Goal: Communication & Community: Answer question/provide support

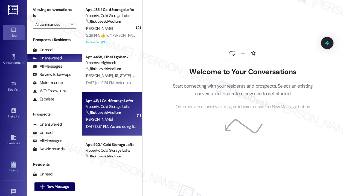
scroll to position [137, 0]
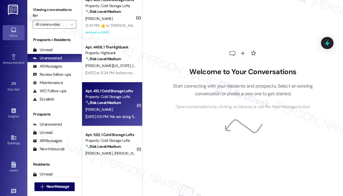
click at [110, 113] on div "[DATE] 3:51 PM: We are doing fine. Hope all is good with you as well. I will be…" at bounding box center [111, 116] width 52 height 7
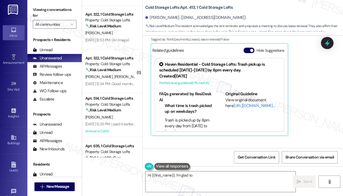
scroll to position [328, 0]
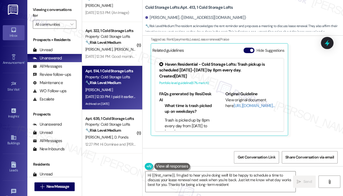
type textarea "Hi {{first_name}}, I'm glad to hear you're doing well! I'd be happy to schedule…"
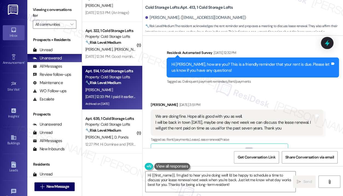
scroll to position [9181, 0]
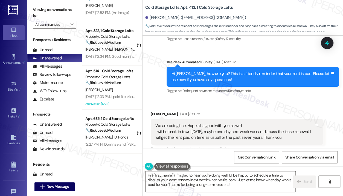
click at [272, 10] on div "Cold Storage Lofts: Apt. 413, 1 Cold Storage Lofts [PERSON_NAME]. ([EMAIL_ADDRE…" at bounding box center [243, 16] width 197 height 30
click at [273, 9] on div "Cold Storage Lofts: Apt. 413, 1 Cold Storage Lofts [PERSON_NAME]. ([EMAIL_ADDRE…" at bounding box center [243, 16] width 197 height 30
click at [251, 7] on div "Cold Storage Lofts: Apt. 413, 1 Cold Storage Lofts" at bounding box center [199, 7] width 109 height 7
drag, startPoint x: 255, startPoint y: 1, endPoint x: 280, endPoint y: 4, distance: 25.9
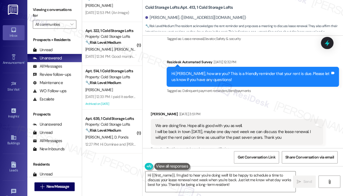
click at [280, 4] on div "Cold Storage Lofts: Apt. 413, 1 Cold Storage Lofts [PERSON_NAME]. ([EMAIL_ADDRE…" at bounding box center [243, 16] width 197 height 30
click at [272, 17] on div "[PERSON_NAME]. ([EMAIL_ADDRESS][DOMAIN_NAME])" at bounding box center [243, 17] width 197 height 11
click at [258, 4] on div "Cold Storage Lofts: Apt. 413, 1 Cold Storage Lofts [PERSON_NAME]. ([EMAIL_ADDRE…" at bounding box center [243, 16] width 197 height 30
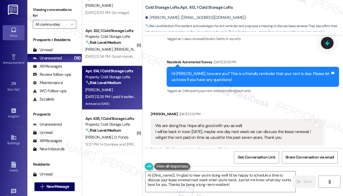
click at [106, 97] on div "[DATE] 12:33 PM: I paid it earlier [DATE]. [DATE] 12:33 PM: I paid it earlier […" at bounding box center [115, 96] width 60 height 5
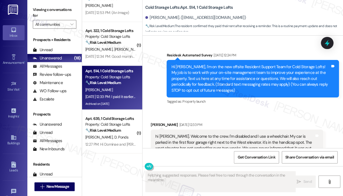
scroll to position [17926, 0]
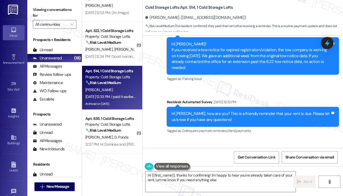
type textarea "Hi {{first_name}}, thanks for confirming! I'm happy to hear you've already take…"
click at [204, 178] on textarea "Hi {{first_name}}, thanks for confirming! I'm happy to hear you've already take…" at bounding box center [220, 181] width 150 height 20
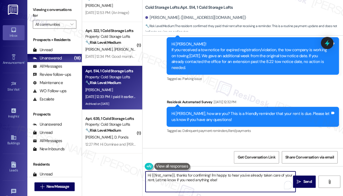
click at [233, 180] on textarea "Hi {{first_name}}, thanks for confirming! I'm happy to hear you've already take…" at bounding box center [220, 181] width 150 height 20
click at [299, 180] on icon "" at bounding box center [298, 181] width 4 height 4
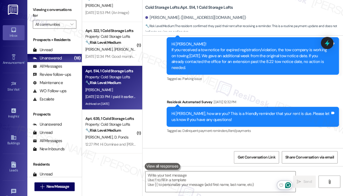
scroll to position [17870, 0]
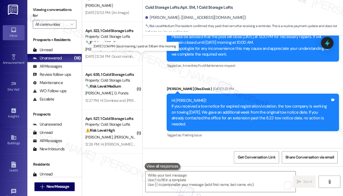
click at [126, 57] on div "[DATE] 12:34 PM: Good morning, I paid at 5:16am this morning. [DATE] 12:34 PM: …" at bounding box center [133, 56] width 96 height 5
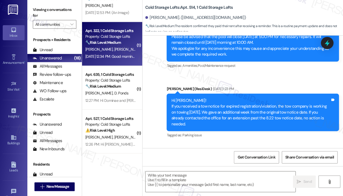
type textarea "Fetching suggested responses. Please feel free to read through the conversation…"
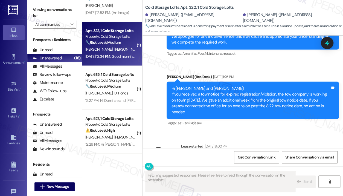
scroll to position [7352, 0]
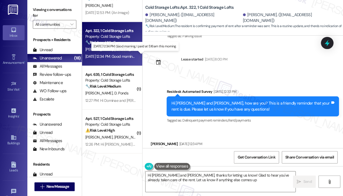
type textarea "Hi [PERSON_NAME] and [PERSON_NAME], thanks for letting us know! Glad to hear yo…"
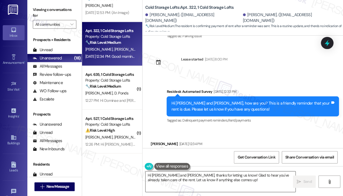
click at [235, 181] on textarea "Hi [PERSON_NAME] and [PERSON_NAME], thanks for letting us know! Glad to hear yo…" at bounding box center [220, 181] width 150 height 20
click at [295, 179] on span " Send" at bounding box center [303, 181] width 17 height 6
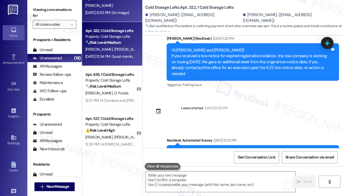
scroll to position [7296, 0]
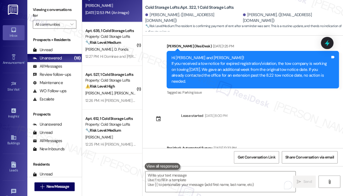
click at [114, 14] on div "[DATE] 12:53 PM: (An Image) [DATE] 12:53 PM: (An Image)" at bounding box center [106, 12] width 43 height 5
type textarea "Fetching suggested responses. Please feel free to read through the conversation…"
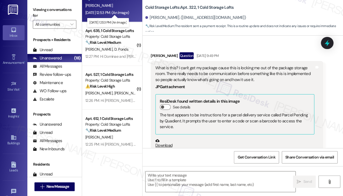
scroll to position [739, 0]
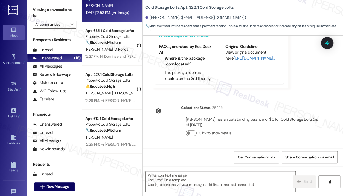
type textarea "Fetching suggested responses. Please feel free to read through the conversation…"
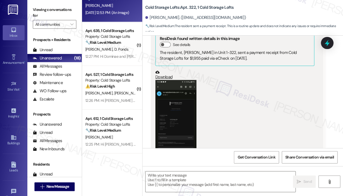
scroll to position [548, 0]
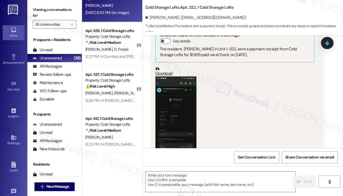
click at [180, 120] on button "Zoom image" at bounding box center [175, 121] width 41 height 91
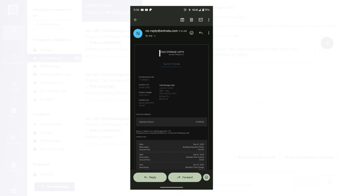
click at [179, 115] on button "Unzoom image" at bounding box center [171, 98] width 343 height 196
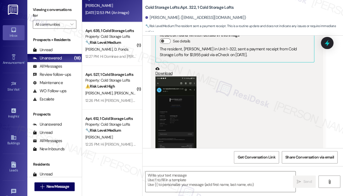
click at [179, 115] on button "Zoom image" at bounding box center [175, 121] width 41 height 91
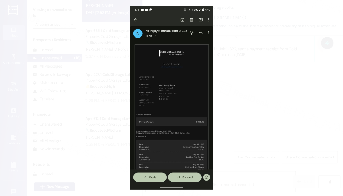
click at [266, 114] on button "Unzoom image" at bounding box center [171, 98] width 343 height 196
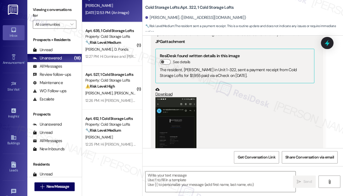
scroll to position [494, 0]
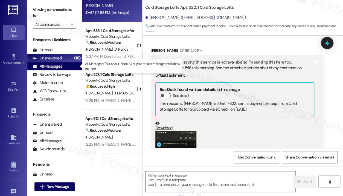
click at [53, 64] on div "All Messages" at bounding box center [47, 66] width 29 height 6
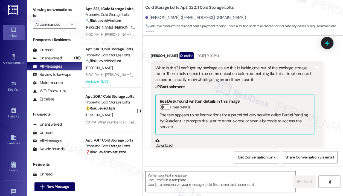
scroll to position [683, 0]
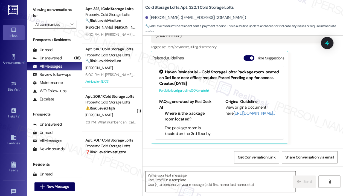
type textarea "Fetching suggested responses. Please feel free to read through the conversation…"
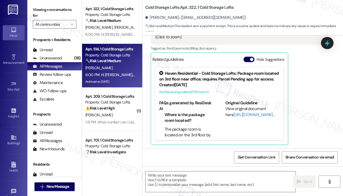
click at [118, 67] on div "[PERSON_NAME]" at bounding box center [111, 67] width 52 height 7
type textarea "Fetching suggested responses. Please feel free to read through the conversation…"
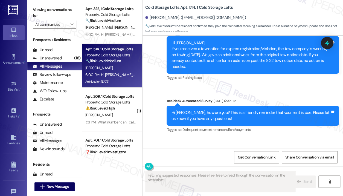
scroll to position [17978, 0]
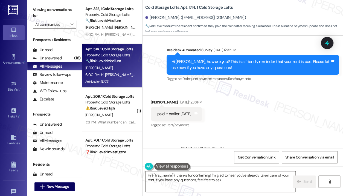
type textarea "Hi {{first_name}}, thanks for confirming! I'm glad to hear you've already taken…"
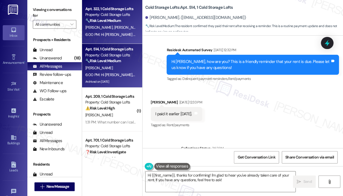
click at [115, 29] on span "[PERSON_NAME]" at bounding box center [127, 27] width 27 height 5
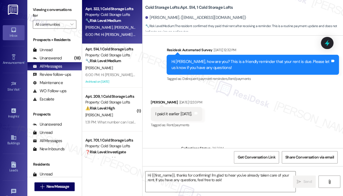
type textarea "Fetching suggested responses. Please feel free to read through the conversation…"
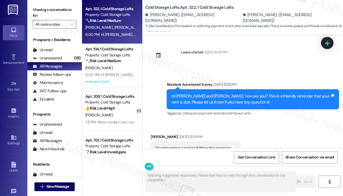
scroll to position [7296, 0]
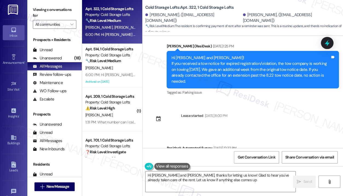
type textarea "Hi [PERSON_NAME] and [PERSON_NAME], thanks for letting us know! Glad to hear yo…"
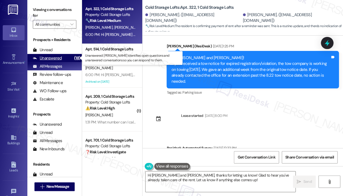
click at [52, 58] on div "Unanswered" at bounding box center [47, 58] width 29 height 6
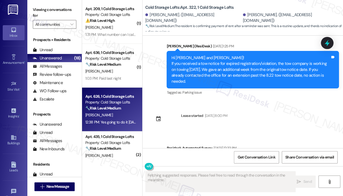
scroll to position [27, 0]
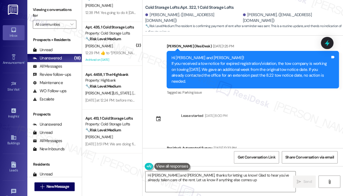
type textarea "Hi [PERSON_NAME] and [PERSON_NAME], thanks for letting us know! Glad to hear yo…"
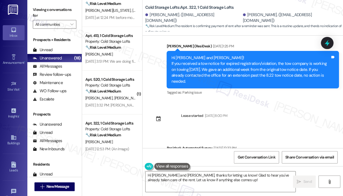
scroll to position [219, 0]
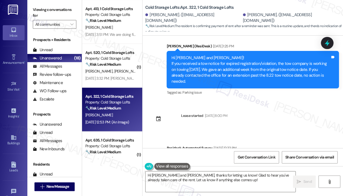
click at [112, 111] on div "[PERSON_NAME]" at bounding box center [111, 114] width 52 height 7
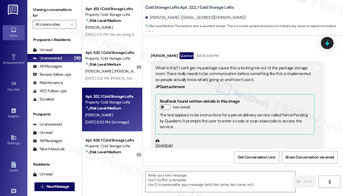
scroll to position [683, 0]
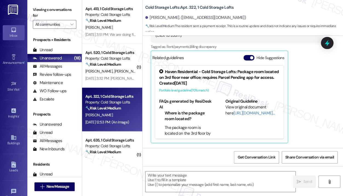
type textarea "Fetching suggested responses. Please feel free to read through the conversation…"
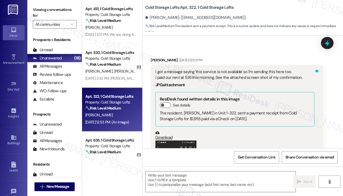
scroll to position [494, 0]
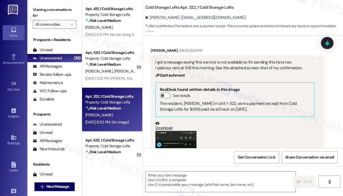
click at [269, 67] on div "I got a message saying 'this service is not available' so I'm sending this here…" at bounding box center [234, 65] width 159 height 12
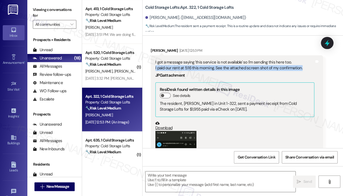
click at [269, 67] on div "I got a message saying 'this service is not available' so I'm sending this here…" at bounding box center [234, 65] width 159 height 12
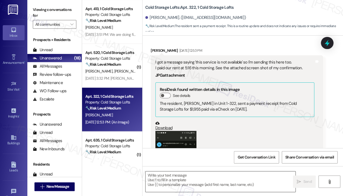
click at [209, 175] on textarea at bounding box center [220, 181] width 150 height 20
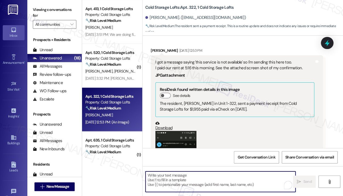
paste textarea "Hi {{first_name}}! Thanks for letting us know you've already paid. We appreciat…"
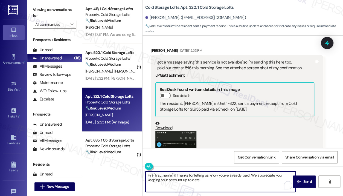
click at [213, 179] on textarea "Hi {{first_name}}! Thanks for letting us know you've already paid. We appreciat…" at bounding box center [220, 181] width 150 height 20
click at [214, 179] on textarea "Hi {{first_name}}! Thanks for letting us know you've already paid. We appreciat…" at bounding box center [220, 181] width 150 height 20
type textarea "Hi {{first_name}}! Thanks for letting us know you've already paid. We appreciat…"
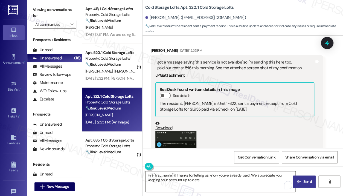
click at [295, 179] on button " Send" at bounding box center [304, 181] width 23 height 12
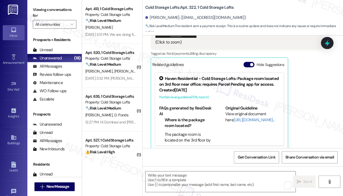
scroll to position [683, 0]
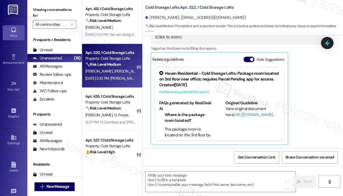
click at [117, 76] on div "[DATE] 3:32 PM: [PERSON_NAME] comes in tonight so I will pay the remaining bala…" at bounding box center [169, 78] width 168 height 5
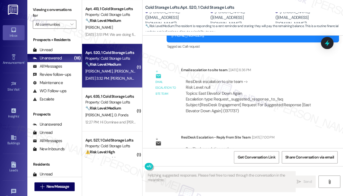
scroll to position [6856, 0]
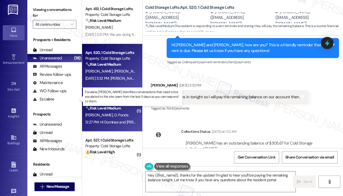
type textarea "Hey {{first_name}}, thanks for the update! I'm glad to hear you'll be paying th…"
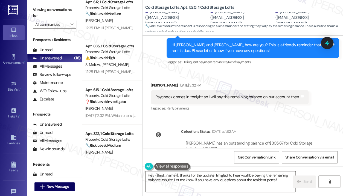
scroll to position [410, 0]
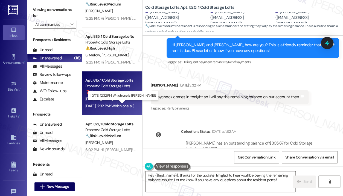
click at [123, 105] on div "[DATE] 12:32 PM: Which one is [PERSON_NAME]? [DATE] 12:32 PM: Which one is [PER…" at bounding box center [123, 105] width 76 height 5
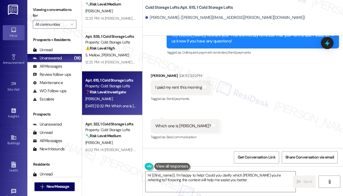
scroll to position [406, 0]
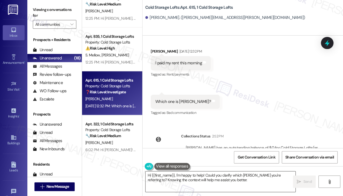
click at [207, 179] on textarea "Hi {{first_name}}, I'm happy to help! Could you clarify which [PERSON_NAME] you…" at bounding box center [220, 181] width 150 height 20
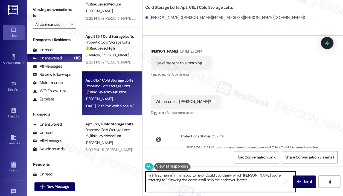
click at [207, 179] on textarea "Hi {{first_name}}, I'm happy to help! Could you clarify which [PERSON_NAME] you…" at bounding box center [220, 181] width 150 height 20
click at [228, 180] on textarea "Hi {{first_name}}, I'm happy to help! Could you clarify which [PERSON_NAME] you…" at bounding box center [220, 181] width 150 height 20
drag, startPoint x: 232, startPoint y: 181, endPoint x: 142, endPoint y: 176, distance: 90.0
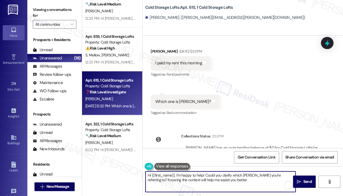
click at [142, 176] on div "( 1 ) Apt. 635, 1 Cold Storage Lofts Property: Cold Storage Lofts 🔧 Risk Level:…" at bounding box center [212, 98] width 261 height 196
paste textarea "Hi {{first_name}}! Thanks for letting us know you've already paid. We appreciat…"
click at [215, 177] on textarea "Hi [PERSON_NAME]! [PERSON_NAME] here! Hi {{first_name}}! Thanks for letting us …" at bounding box center [220, 181] width 150 height 20
click at [215, 176] on textarea "Hi [PERSON_NAME]! [PERSON_NAME] here! Hi {{first_name}}! Thanks for letting us …" at bounding box center [220, 181] width 150 height 20
click at [167, 173] on textarea "Hi Antwaun! [PERSON_NAME] here! Thanks for letting us know you've already paid.…" at bounding box center [220, 181] width 150 height 20
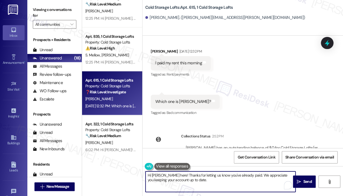
click at [225, 179] on textarea "Hi [PERSON_NAME] here! Thanks for letting us know you've already paid. We appre…" at bounding box center [220, 181] width 150 height 20
type textarea "Hi [PERSON_NAME] here! Thanks for letting us know you've already paid. We appre…"
click at [305, 180] on span "Send" at bounding box center [307, 181] width 8 height 6
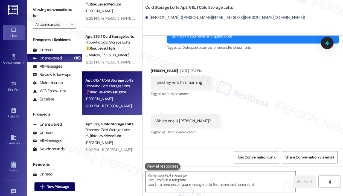
scroll to position [378, 0]
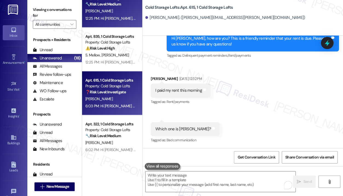
click at [112, 12] on div "[PERSON_NAME]" at bounding box center [111, 11] width 52 height 7
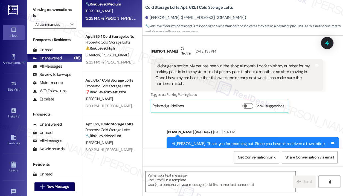
type textarea "Fetching suggested responses. Please feel free to read through the conversation…"
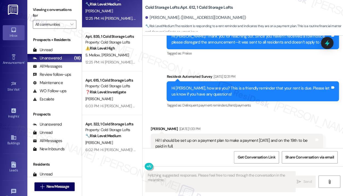
scroll to position [199, 0]
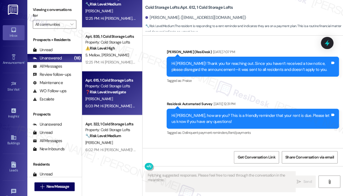
click at [133, 78] on div "Apt. 615, 1 Cold Storage Lofts" at bounding box center [110, 80] width 51 height 6
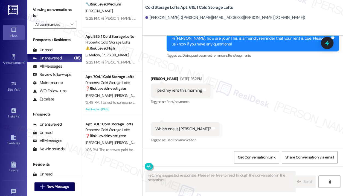
scroll to position [296, 0]
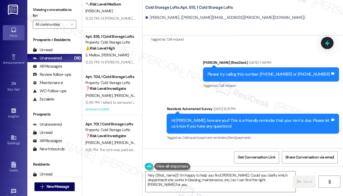
type textarea "Hey {{first_name}}! I'm happy to help you find [PERSON_NAME]. Could you clarify…"
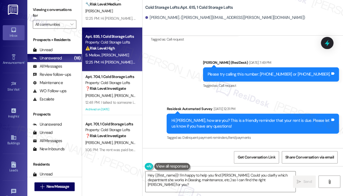
click at [131, 63] on div "12:25 PM: Hi [PERSON_NAME] and [PERSON_NAME], how are you? A friendly reminder …" at bounding box center [309, 61] width 448 height 5
type textarea "Fetching suggested responses. Please feel free to read through the conversation…"
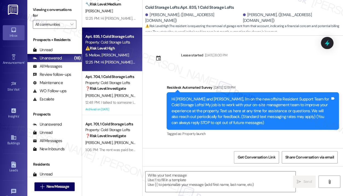
type textarea "Fetching suggested responses. Please feel free to read through the conversation…"
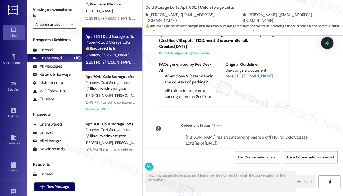
scroll to position [7248, 0]
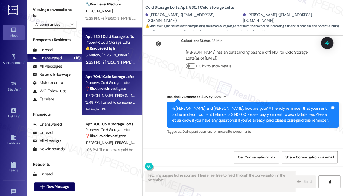
click at [119, 107] on div "Archived on [DATE]" at bounding box center [111, 108] width 52 height 7
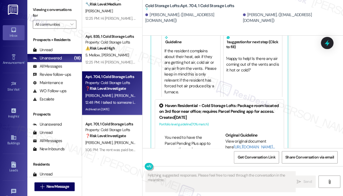
scroll to position [82, 0]
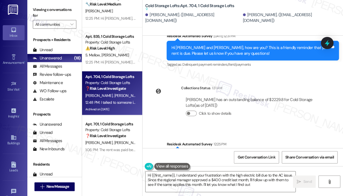
type textarea "Hi {{first_name}}, I understand your frustration with the high electric bill du…"
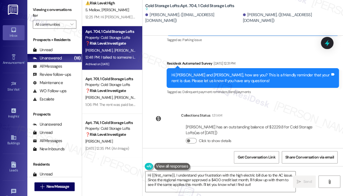
scroll to position [455, 0]
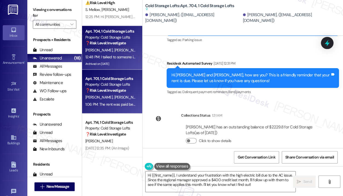
click at [114, 95] on span "[PERSON_NAME]" at bounding box center [127, 97] width 27 height 5
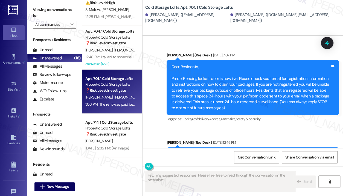
scroll to position [12564, 0]
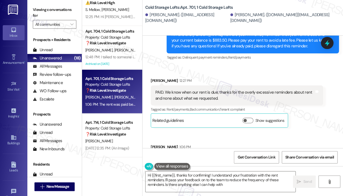
type textarea "Hi {{first_name}}, thanks for confirming! I understand your frustration with th…"
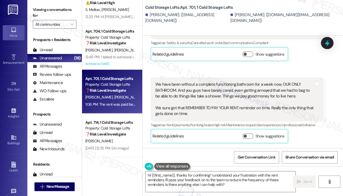
scroll to position [12400, 0]
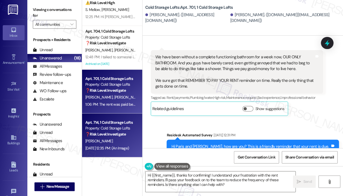
click at [111, 136] on strong "❓ Risk Level: Investigate" at bounding box center [105, 133] width 40 height 5
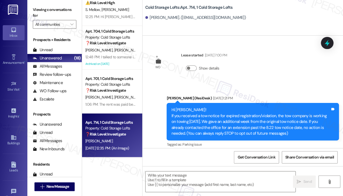
scroll to position [838, 0]
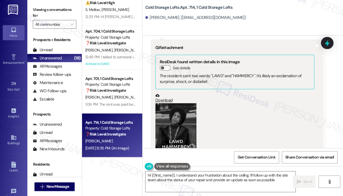
type textarea "Hi {{first_name}}, I understand your frustration about the ceiling. I'll follow…"
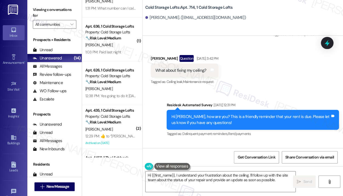
scroll to position [0, 0]
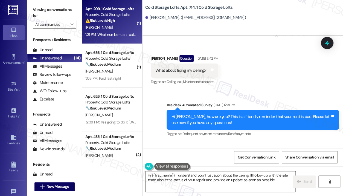
click at [130, 27] on div "[PERSON_NAME]" at bounding box center [111, 27] width 52 height 7
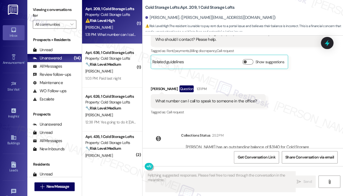
scroll to position [626, 0]
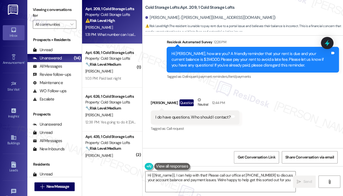
type textarea "Hi {{first_name}}, I can help with that! Please call our office at [PHONE_NUMBE…"
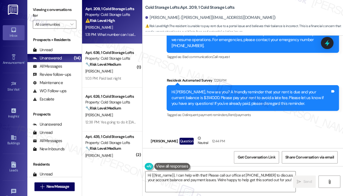
scroll to position [462, 0]
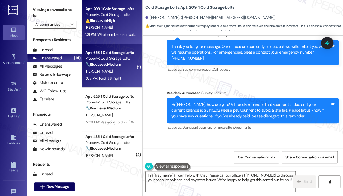
click at [118, 77] on div "1:03 PM: Paid last night 1:03 PM: Paid last night" at bounding box center [103, 78] width 36 height 5
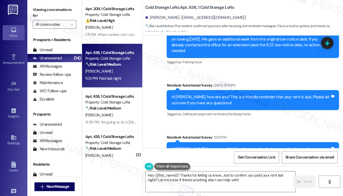
scroll to position [6654, 0]
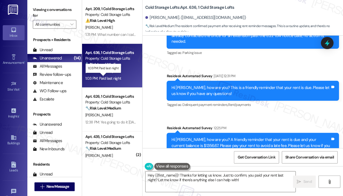
click at [116, 77] on div "1:03 PM: Paid last night 1:03 PM: Paid last night" at bounding box center [103, 78] width 36 height 5
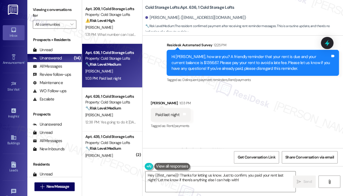
scroll to position [6738, 0]
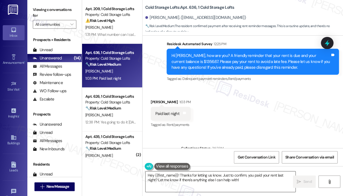
click at [245, 179] on textarea "Hey {{first_name}}! Thanks for letting us know. Just to confirm, you paid your …" at bounding box center [220, 181] width 150 height 20
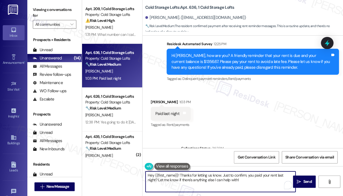
drag, startPoint x: 237, startPoint y: 182, endPoint x: 104, endPoint y: 172, distance: 133.1
click at [104, 172] on div "Apt. 209, 1 Cold Storage Lofts Property: Cold Storage Lofts ⚠️ Risk Level: High…" at bounding box center [212, 98] width 261 height 196
paste textarea "i {{first_name}}! Thanks for letting us know you've already paid. We appreciate…"
type textarea "Hi {{first_name}}! Thanks for letting us know you've already paid. We appreciat…"
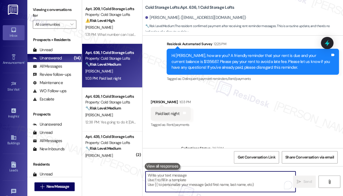
scroll to position [6682, 0]
